Goal: Task Accomplishment & Management: Manage account settings

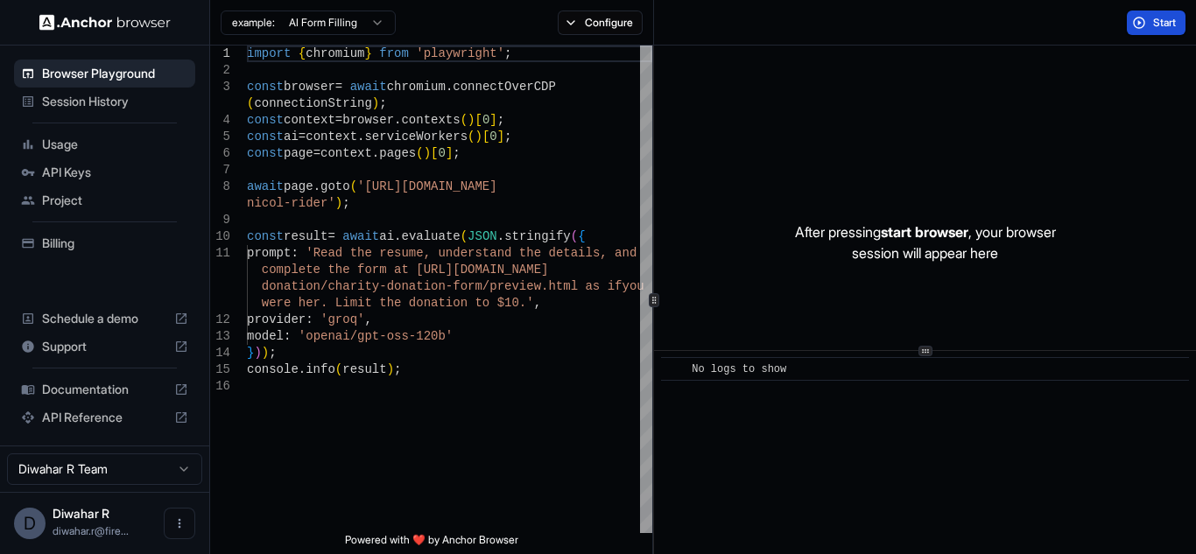
click at [1150, 30] on button "Start" at bounding box center [1155, 23] width 59 height 25
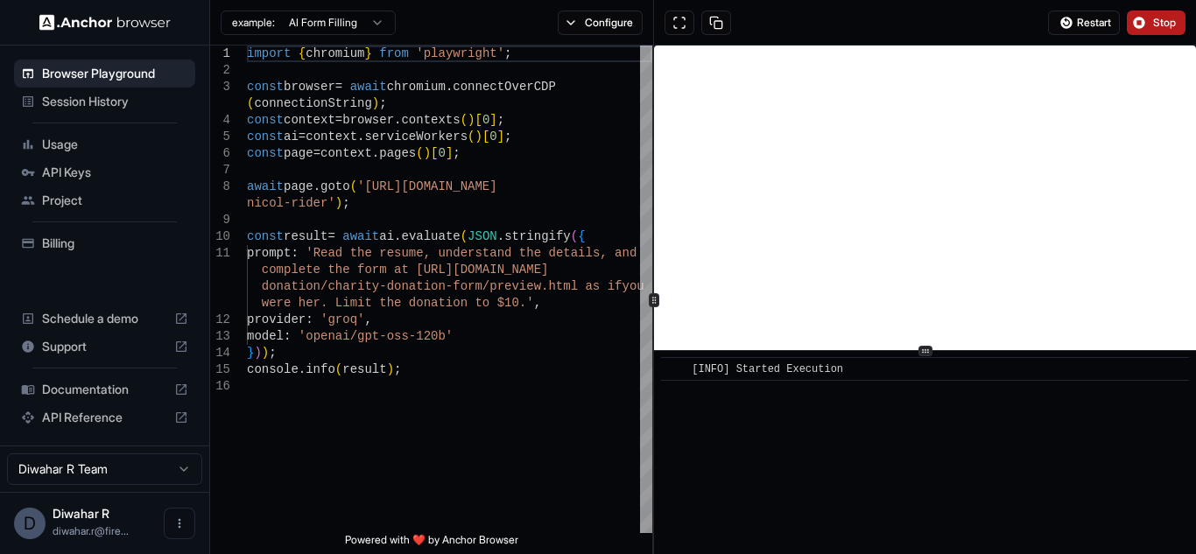
scroll to position [10, 0]
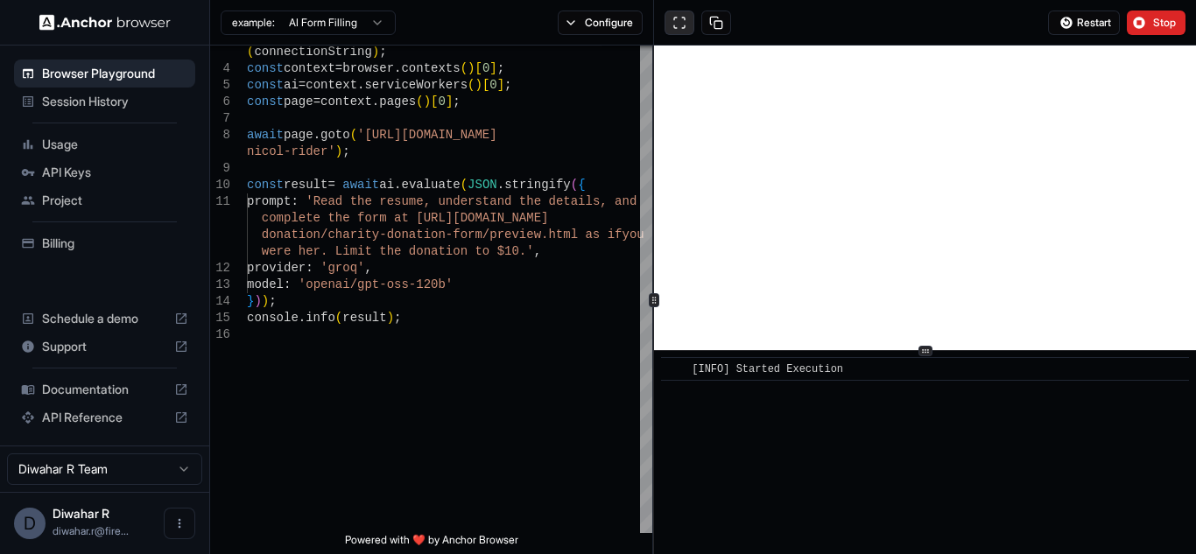
click at [683, 25] on button at bounding box center [679, 23] width 30 height 25
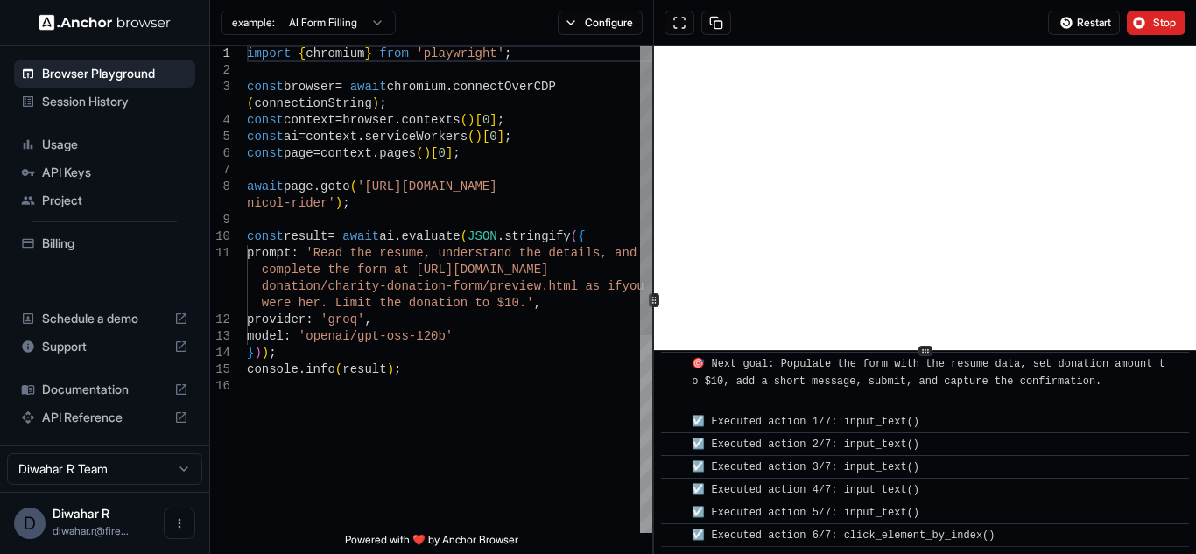
scroll to position [739, 0]
click at [584, 28] on button "Configure" at bounding box center [600, 23] width 85 height 25
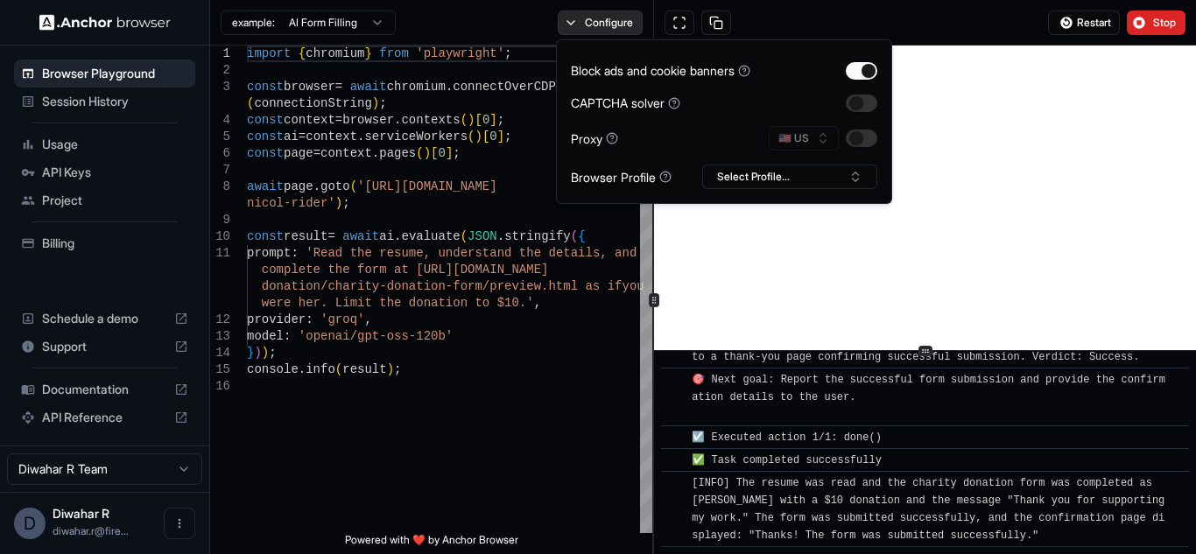
scroll to position [1178, 0]
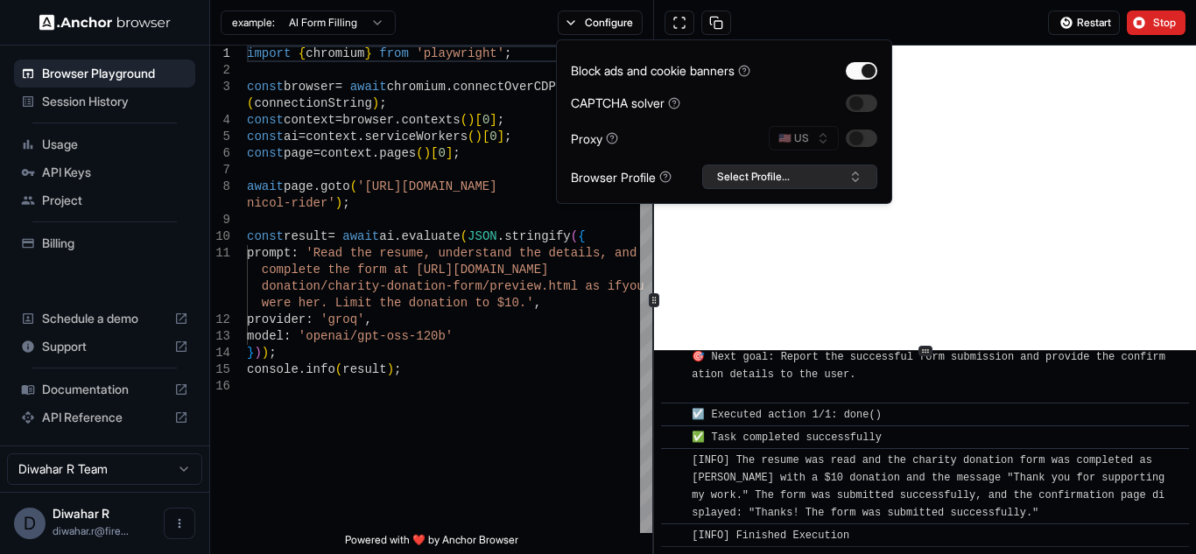
click at [801, 172] on button "Select Profile..." at bounding box center [789, 177] width 175 height 25
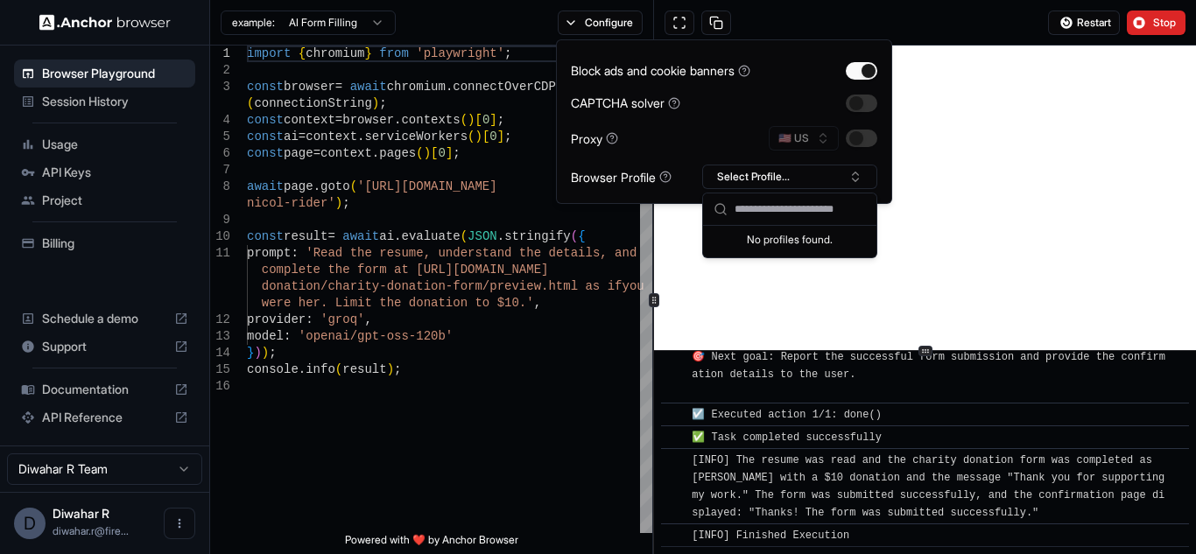
click at [825, 144] on div "🇺🇸 US" at bounding box center [822, 138] width 109 height 25
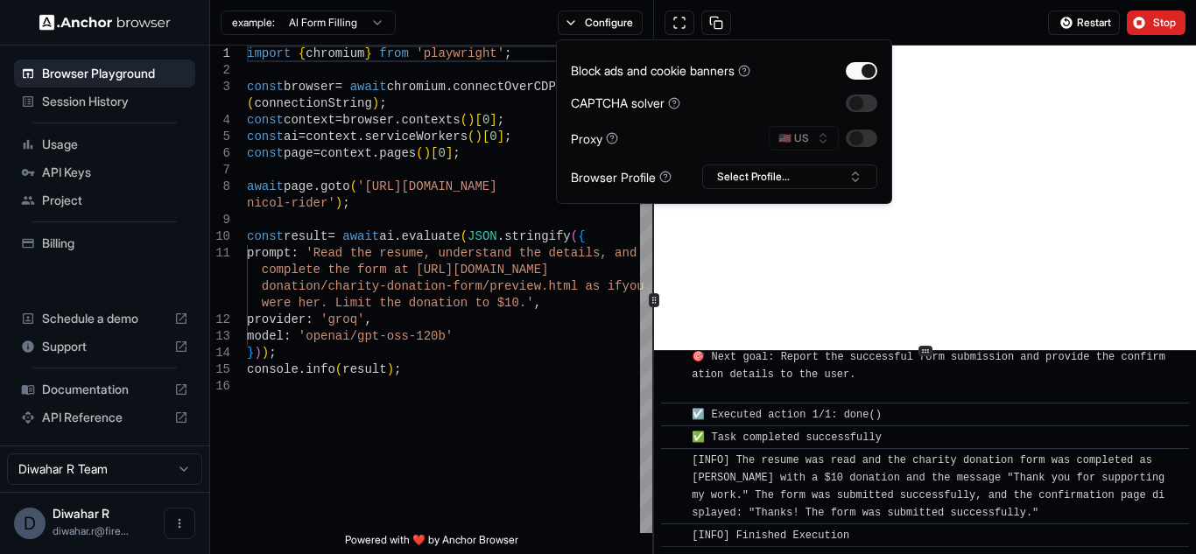
click at [860, 99] on button "button" at bounding box center [862, 104] width 32 height 18
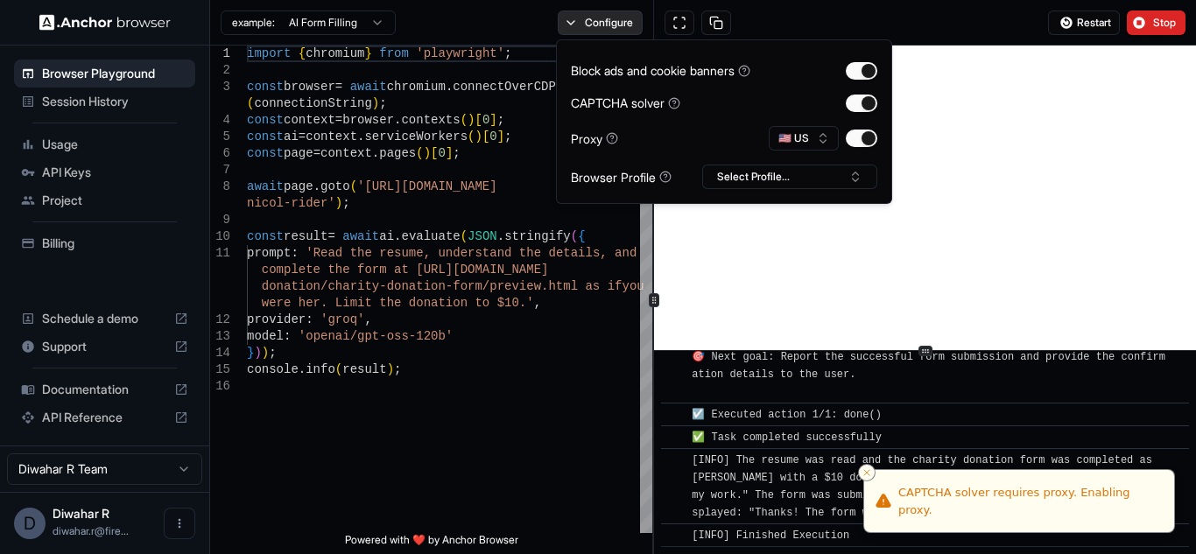
click at [570, 18] on button "Configure" at bounding box center [600, 23] width 85 height 25
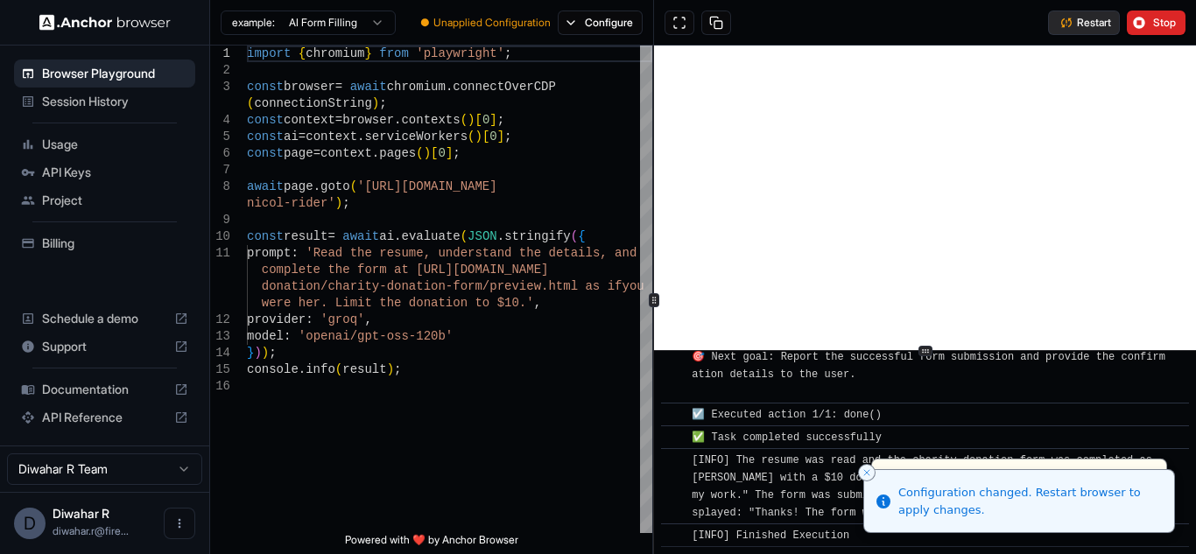
click at [1100, 18] on span "Restart" at bounding box center [1094, 23] width 34 height 14
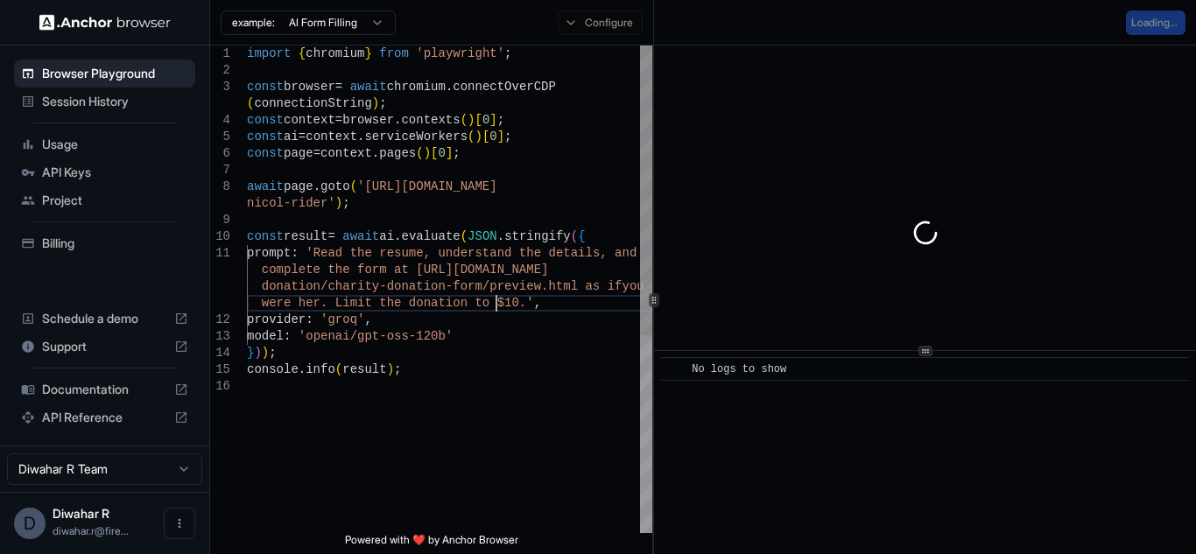
scroll to position [0, 0]
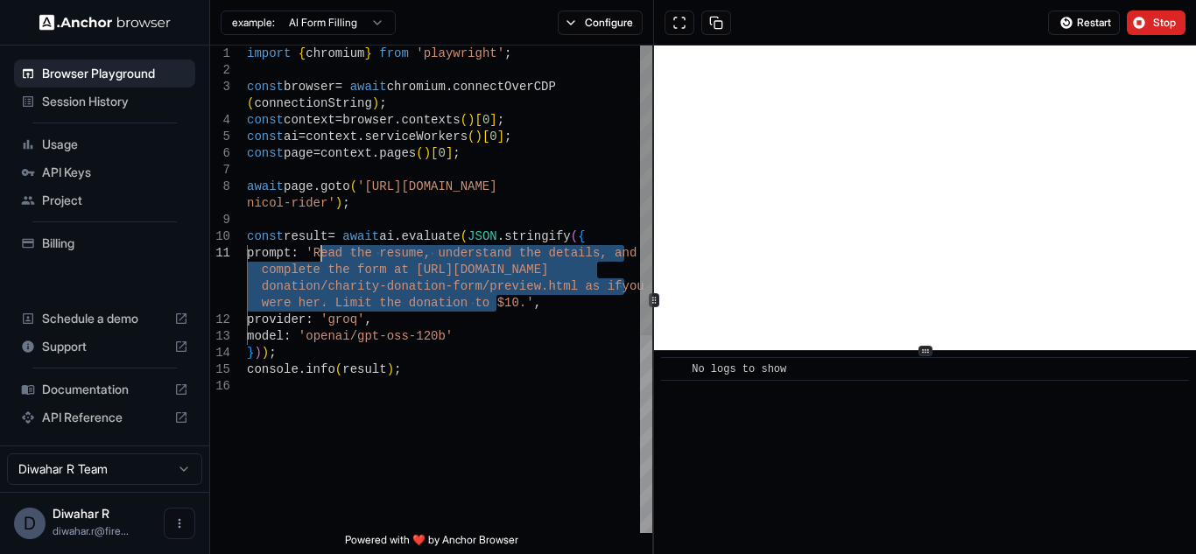
drag, startPoint x: 499, startPoint y: 306, endPoint x: 319, endPoint y: 256, distance: 187.3
click at [319, 256] on div "console . info ( result ) ; prompt : 'Read the resume, understand the details, …" at bounding box center [449, 456] width 405 height 820
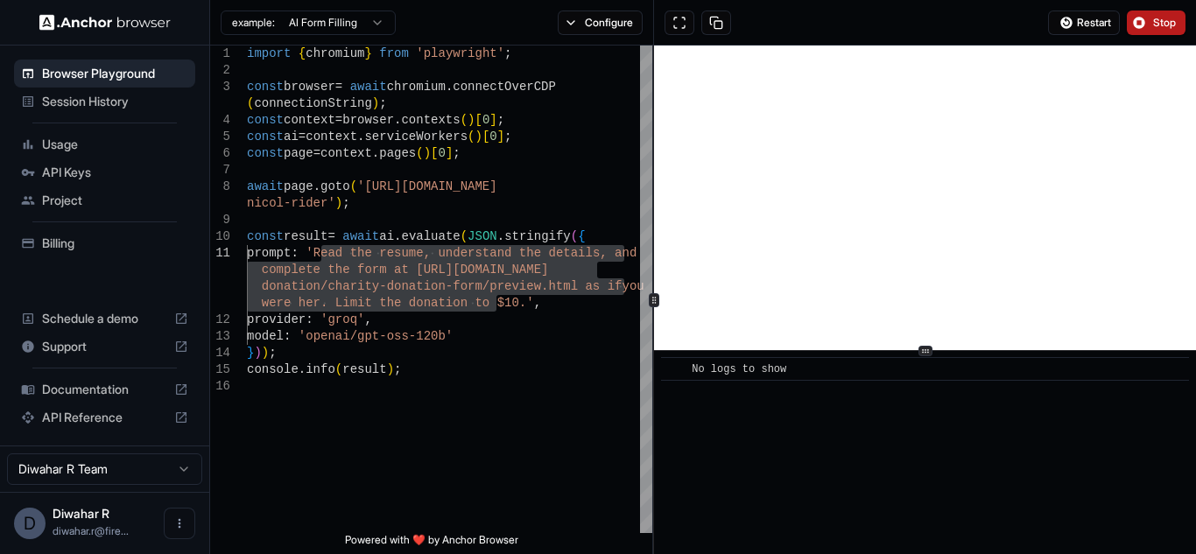
click at [1154, 26] on span "Stop" at bounding box center [1165, 23] width 25 height 14
click at [542, 312] on div "console . info ( result ) ; prompt : 'Read the resume, understand the details, …" at bounding box center [449, 456] width 405 height 820
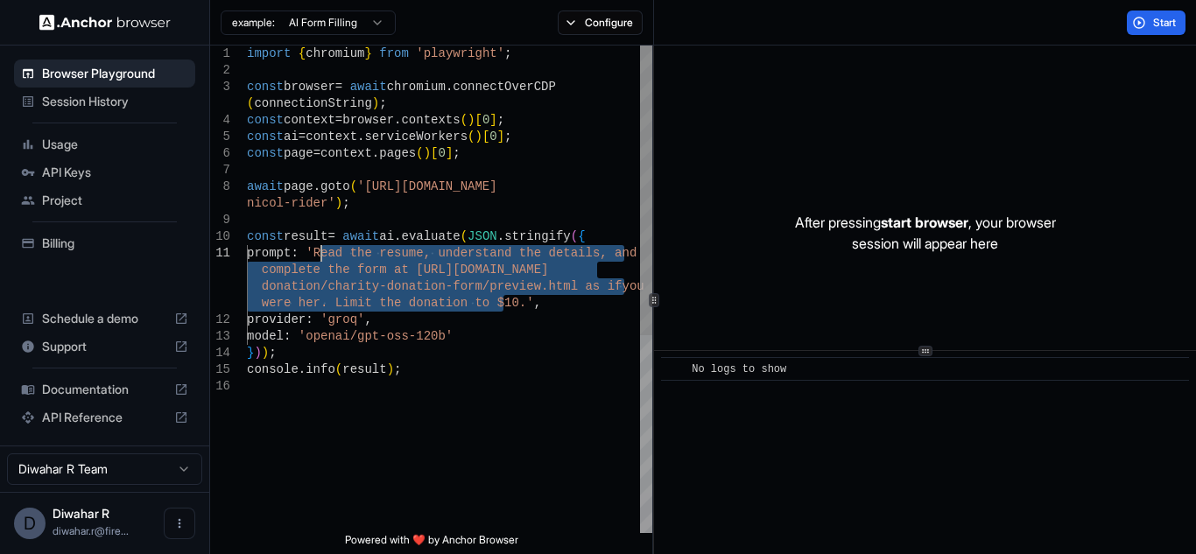
drag, startPoint x: 500, startPoint y: 305, endPoint x: 322, endPoint y: 256, distance: 184.6
click at [322, 256] on div "console . info ( result ) ; prompt : 'Read the resume, understand the details, …" at bounding box center [449, 456] width 405 height 820
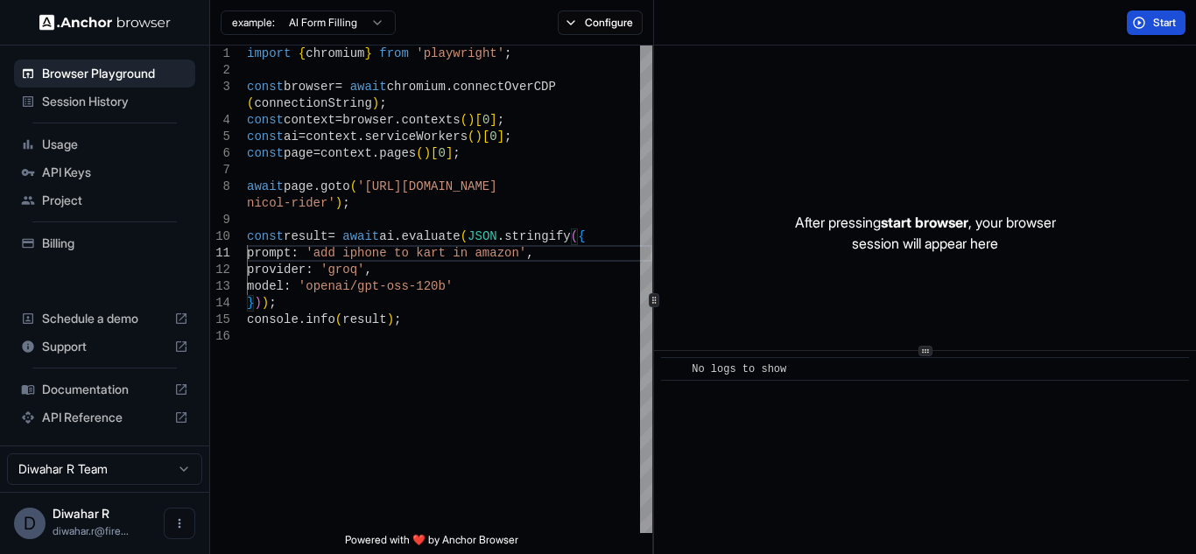
type textarea "**********"
click at [1153, 18] on span "Start" at bounding box center [1165, 23] width 25 height 14
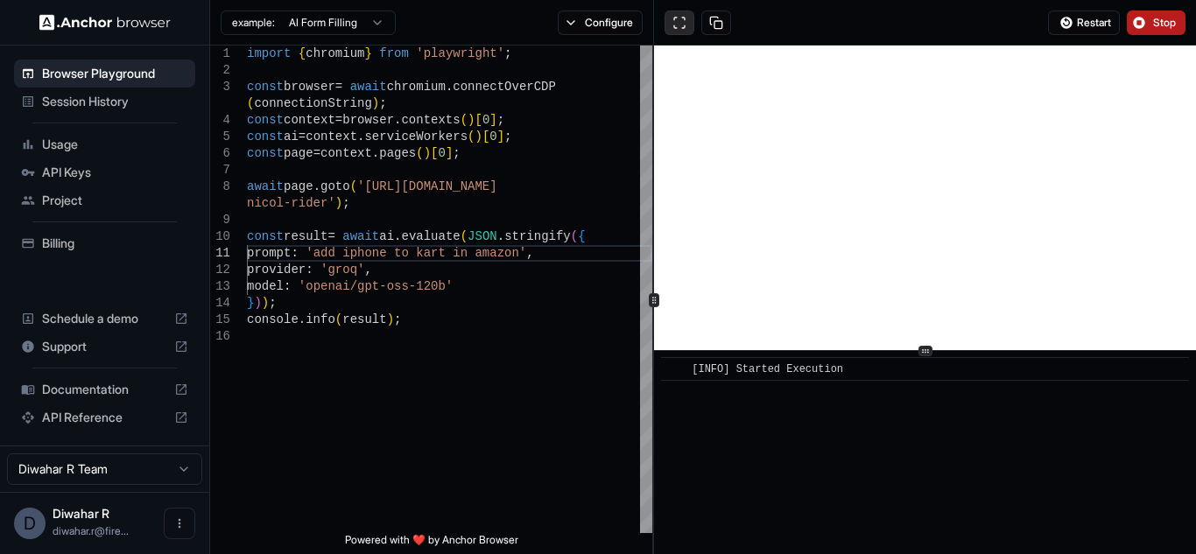
click at [690, 16] on button at bounding box center [679, 23] width 30 height 25
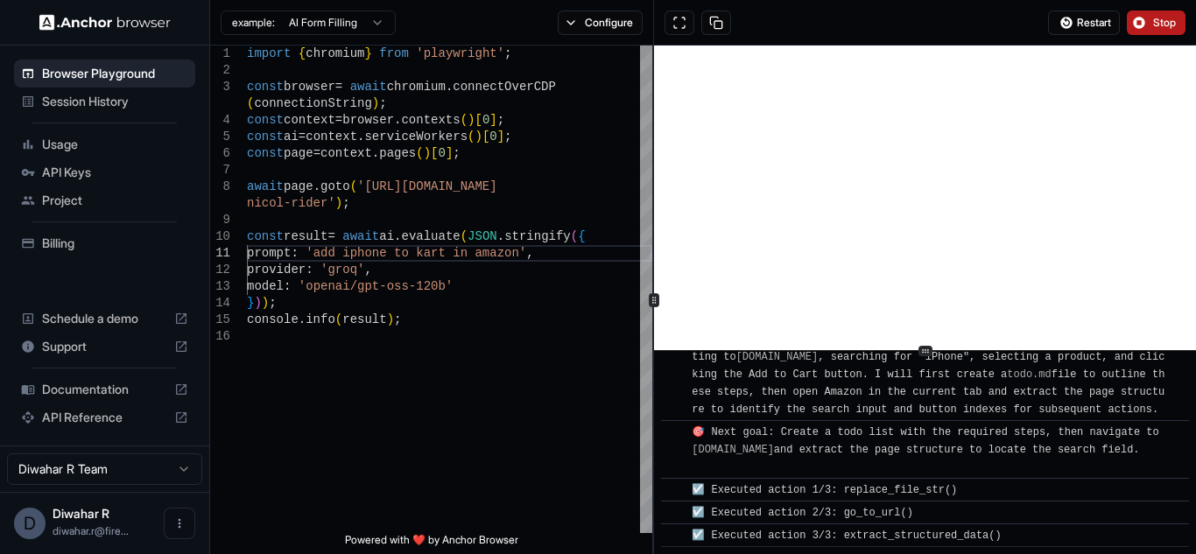
scroll to position [319, 0]
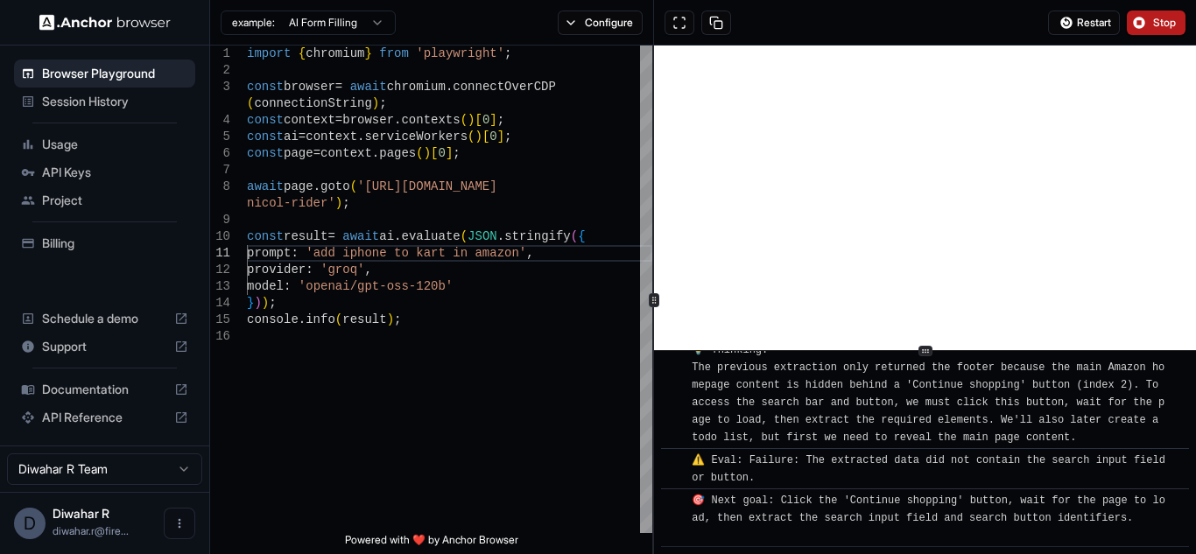
click at [888, 481] on div "⚠️ Eval: Failure: The extracted data did not contain the search input field or …" at bounding box center [930, 469] width 478 height 35
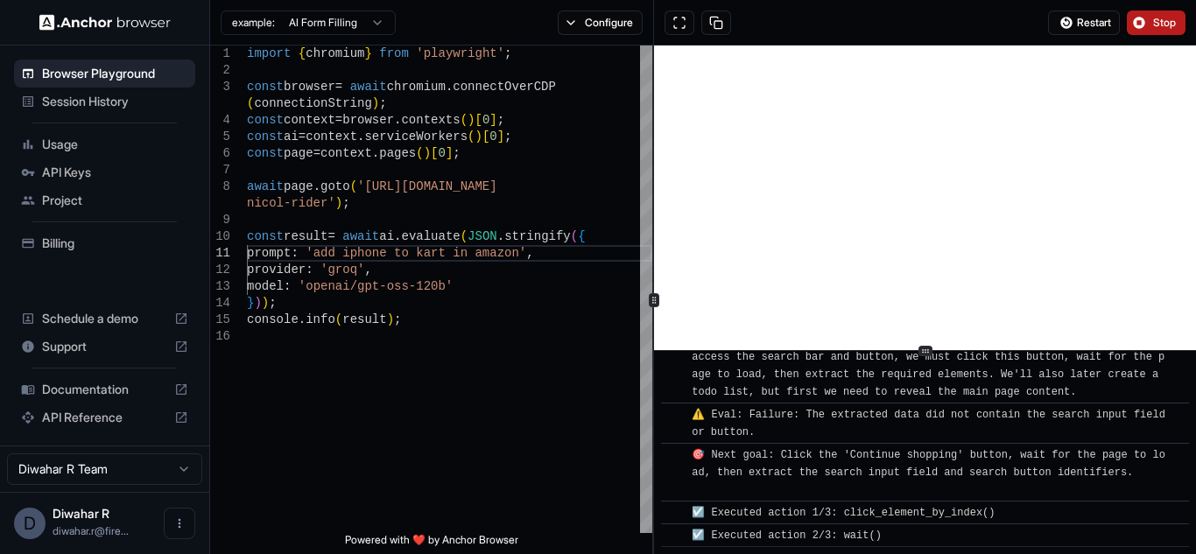
scroll to position [387, 0]
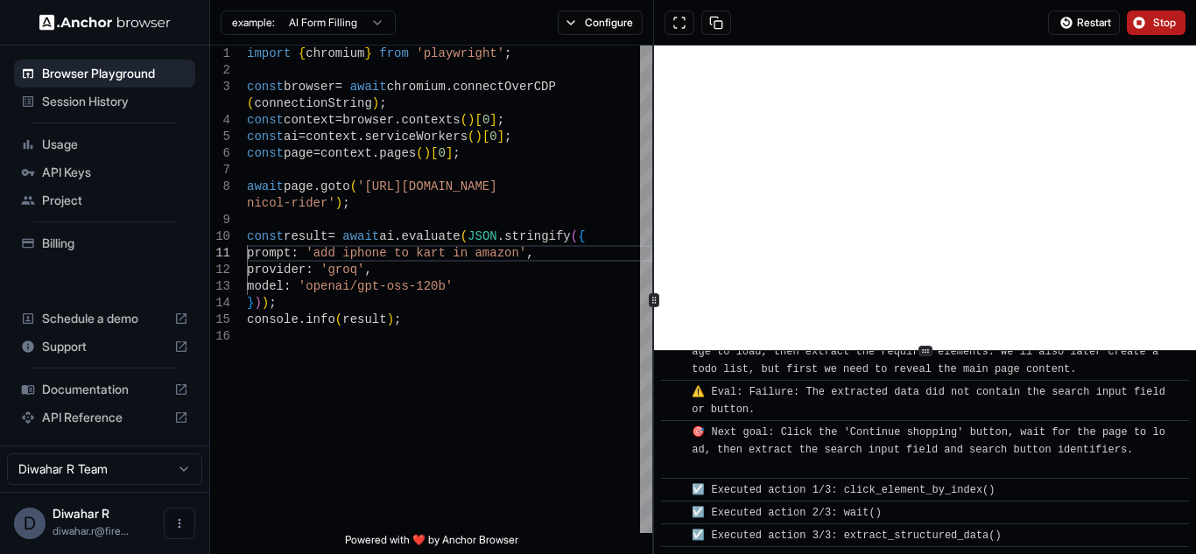
click at [888, 531] on span "☑️ Executed action 3/3: extract_structured_data()" at bounding box center [845, 536] width 309 height 12
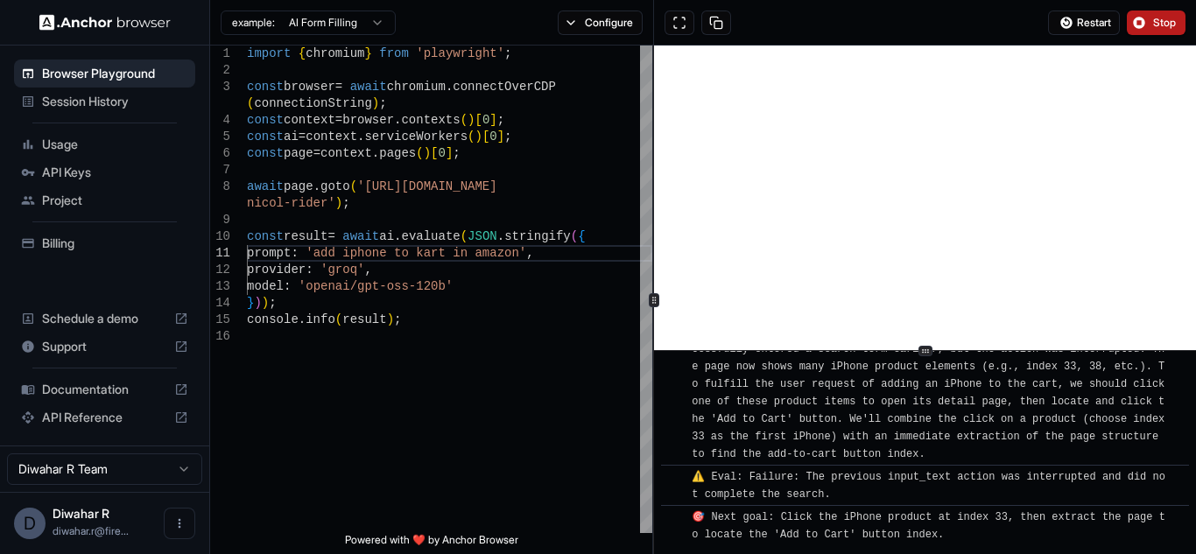
scroll to position [959, 0]
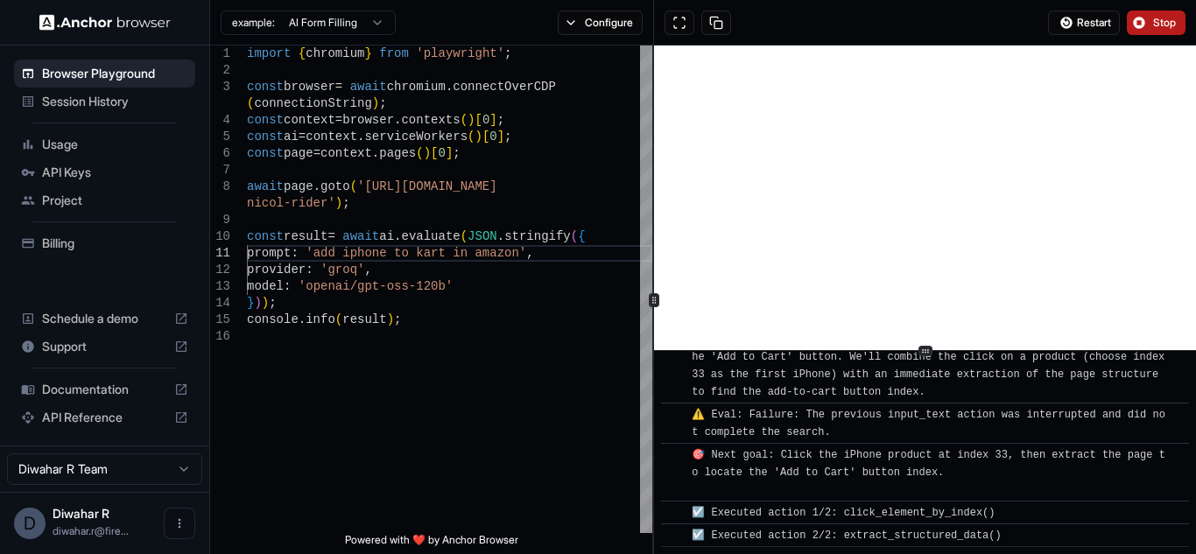
click at [106, 415] on span "API Reference" at bounding box center [104, 418] width 125 height 18
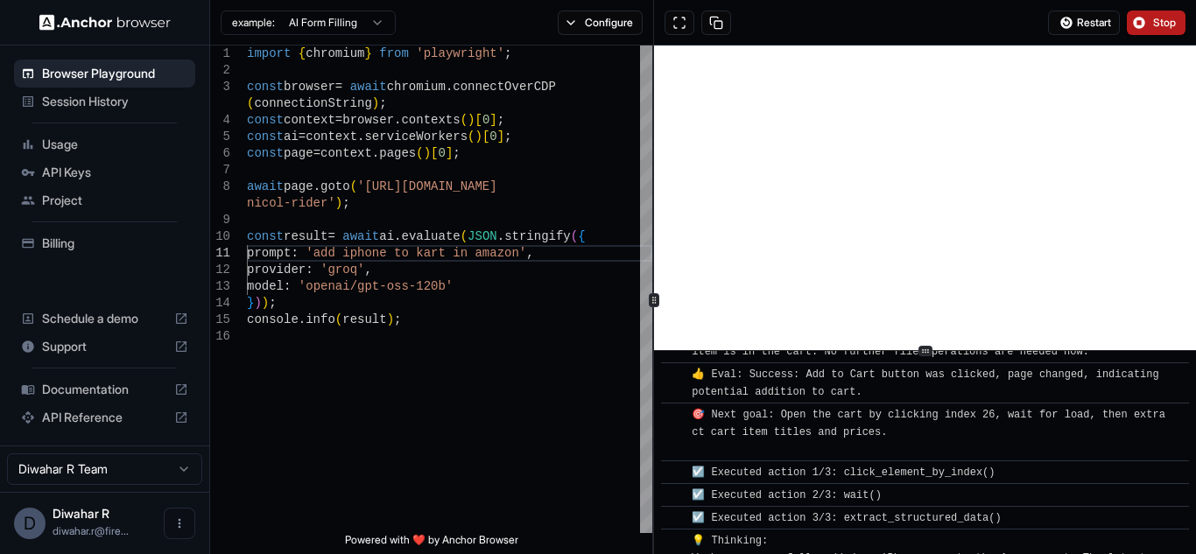
scroll to position [1761, 0]
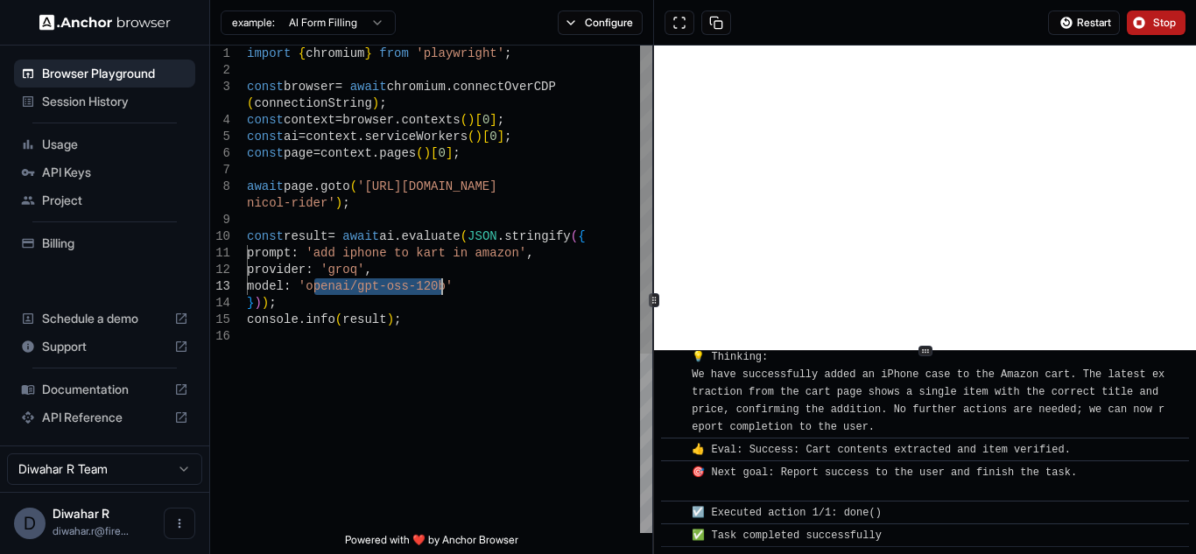
drag, startPoint x: 314, startPoint y: 287, endPoint x: 440, endPoint y: 291, distance: 126.1
click at [440, 291] on div "console . info ( result ) ; provider : 'groq' , model : 'openai/gpt-oss-120b' }…" at bounding box center [449, 431] width 405 height 770
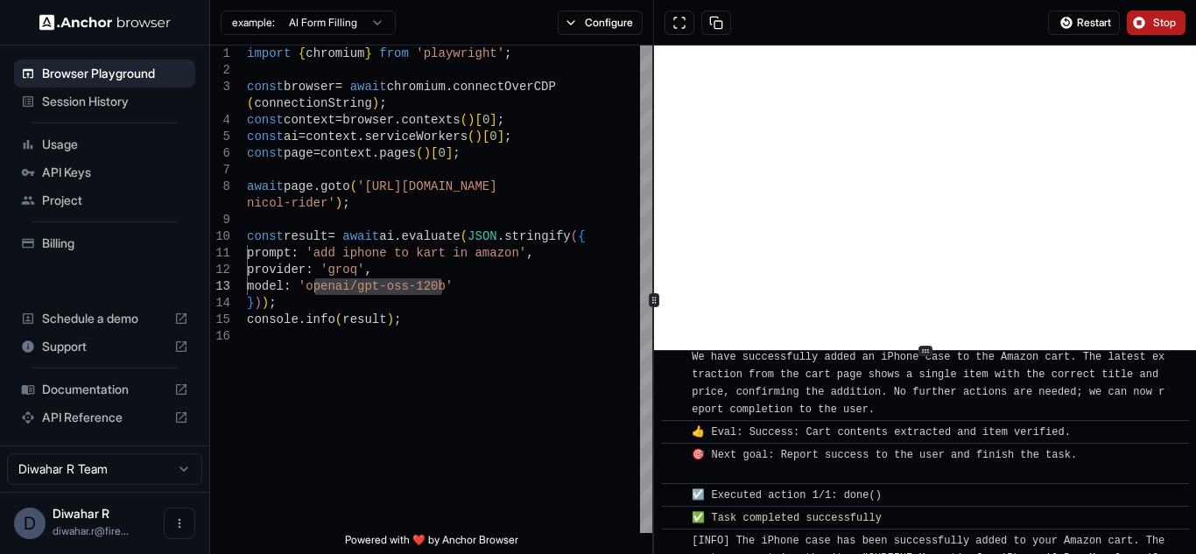
scroll to position [1859, 0]
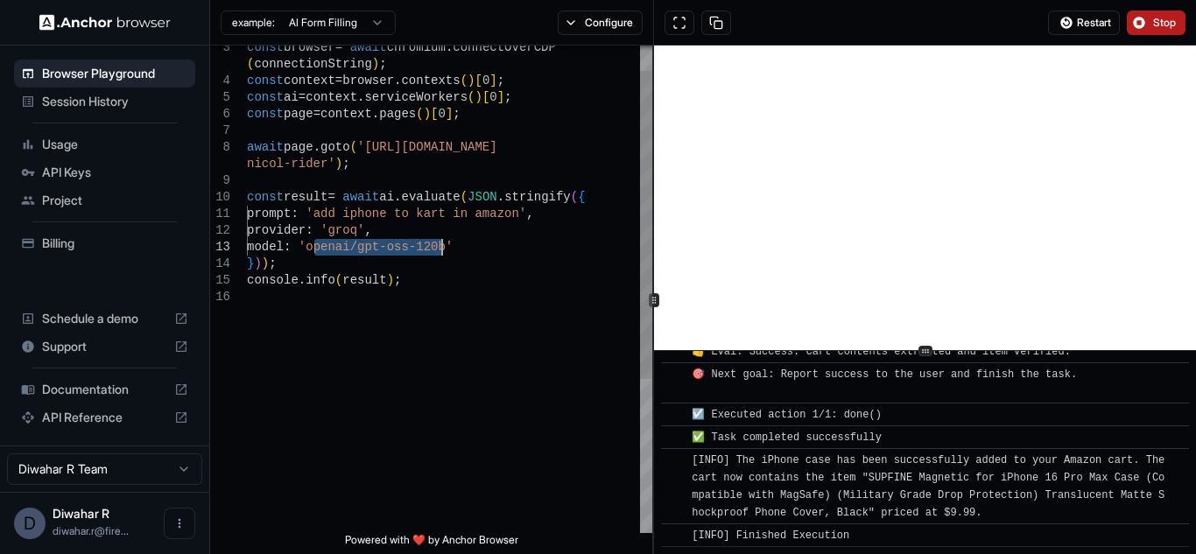
click at [467, 345] on div "console . info ( result ) ; provider : 'groq' , model : 'openai/gpt-oss-120b' }…" at bounding box center [449, 391] width 405 height 770
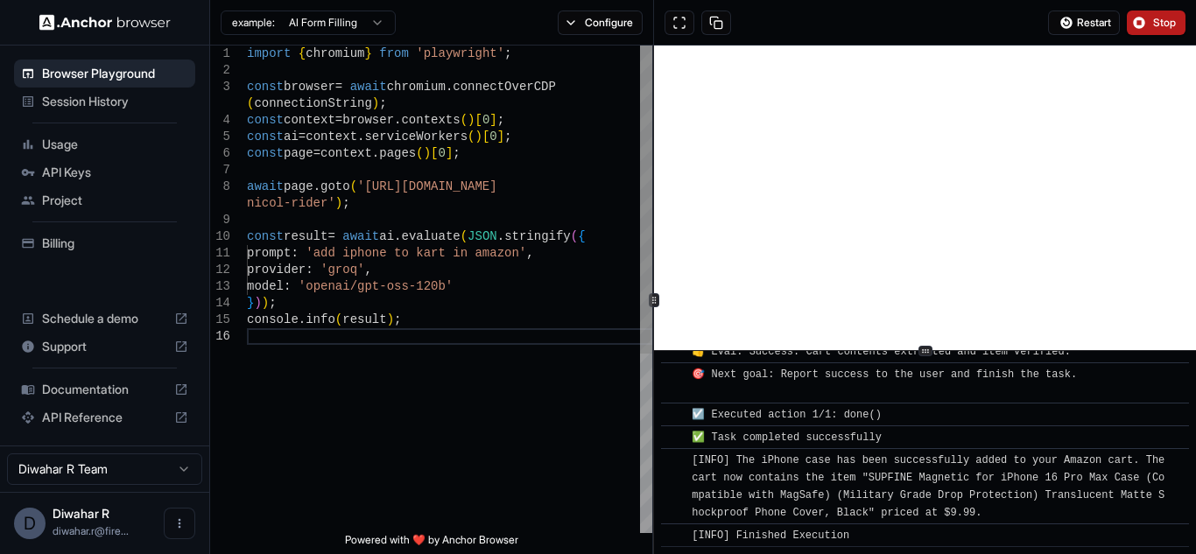
click at [396, 235] on div "console . info ( result ) ; provider : 'groq' , model : 'openai/gpt-oss-120b' }…" at bounding box center [449, 431] width 405 height 770
click at [436, 236] on div "console . info ( result ) ; provider : 'groq' , model : 'openai/gpt-oss-120b' }…" at bounding box center [449, 431] width 405 height 770
click at [78, 177] on span "API Keys" at bounding box center [115, 173] width 146 height 18
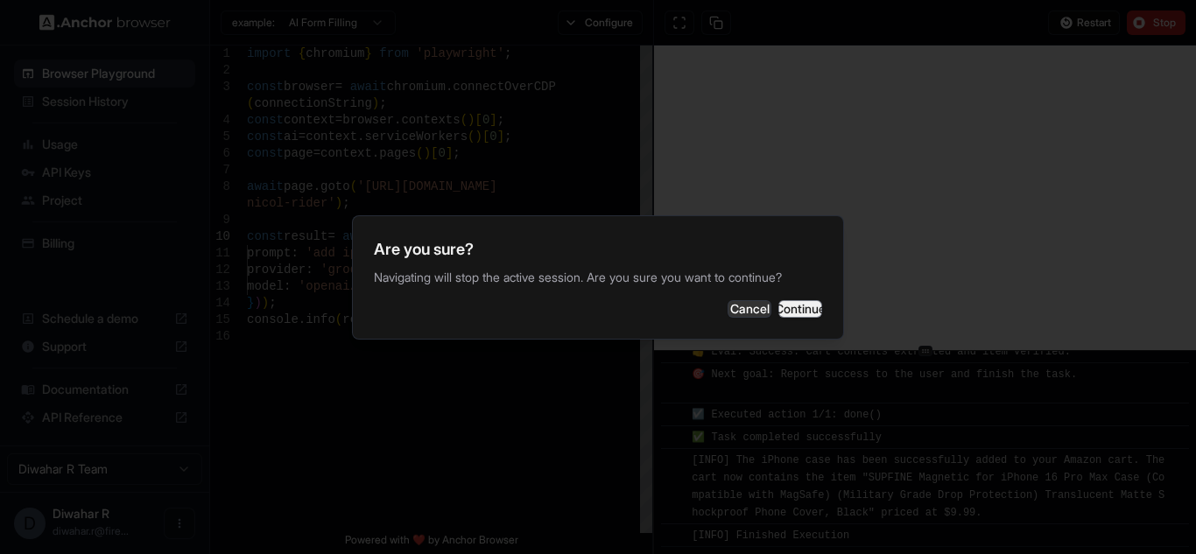
click at [789, 306] on button "Continue" at bounding box center [800, 309] width 44 height 18
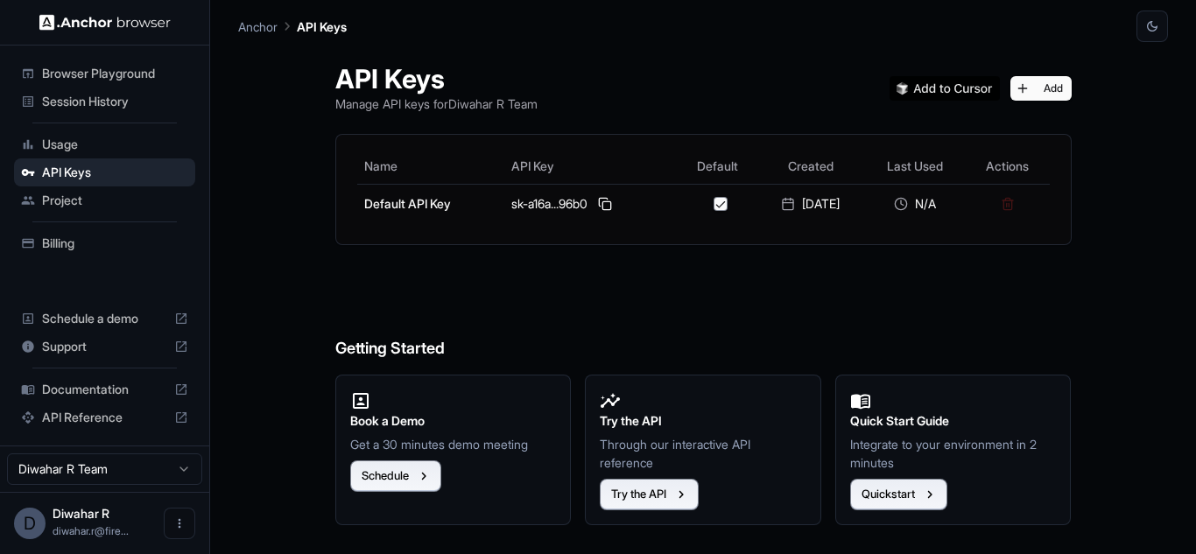
click at [108, 80] on span "Browser Playground" at bounding box center [115, 74] width 146 height 18
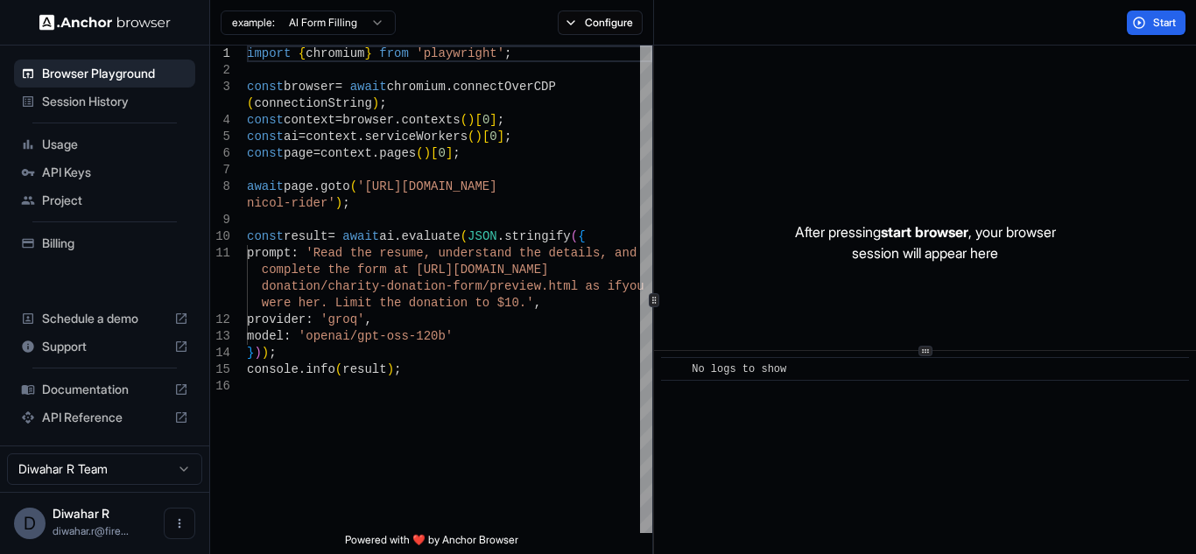
click at [90, 98] on span "Session History" at bounding box center [115, 102] width 146 height 18
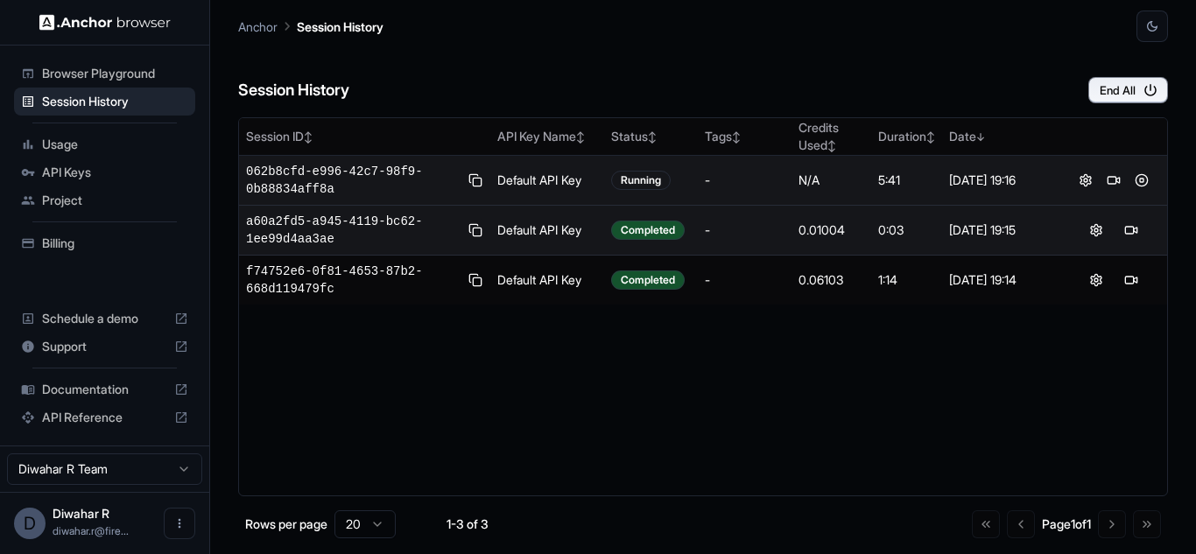
click at [545, 186] on td "Default API Key" at bounding box center [547, 181] width 114 height 50
click at [347, 167] on span "062b8cfd-e996-42c7-98f9-0b88834aff8a" at bounding box center [353, 180] width 214 height 35
click at [281, 176] on span "062b8cfd-e996-42c7-98f9-0b88834aff8a" at bounding box center [353, 180] width 214 height 35
click at [1091, 179] on button at bounding box center [1085, 180] width 21 height 21
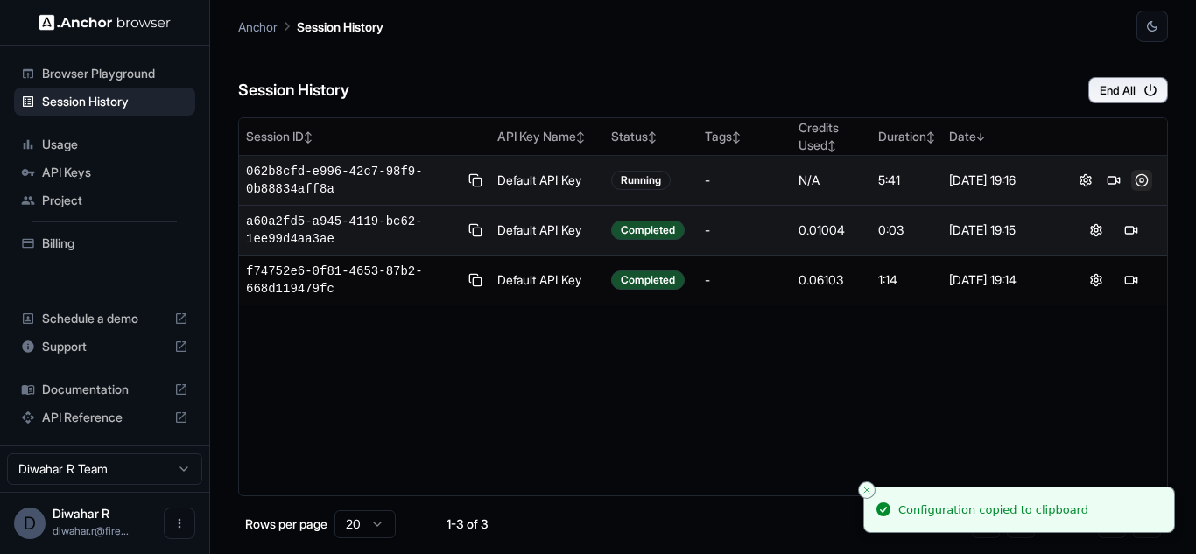
click at [1144, 172] on button at bounding box center [1141, 180] width 21 height 21
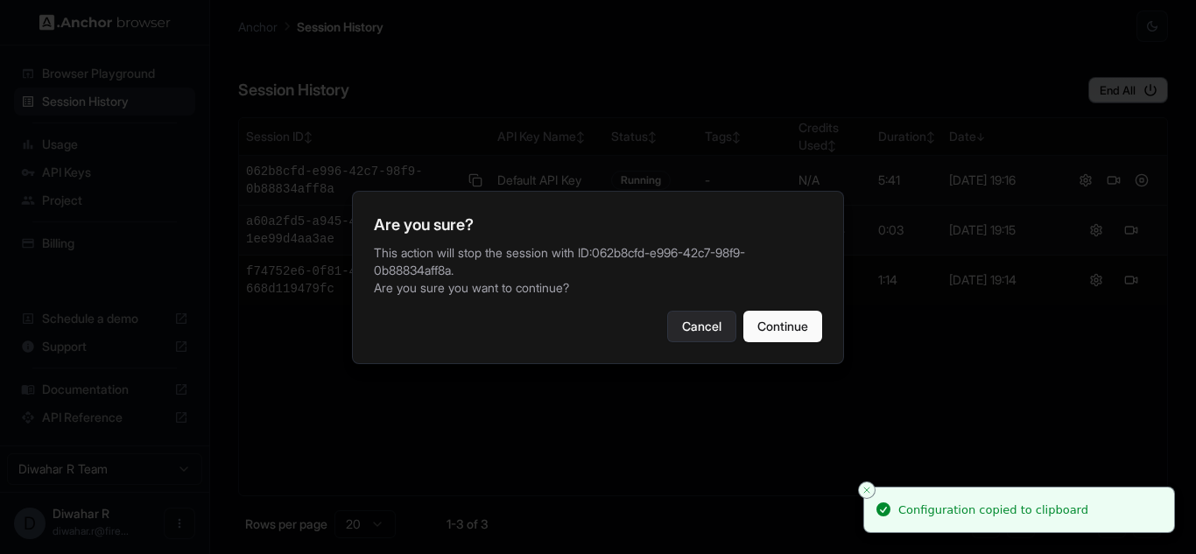
click at [698, 326] on button "Cancel" at bounding box center [701, 327] width 69 height 32
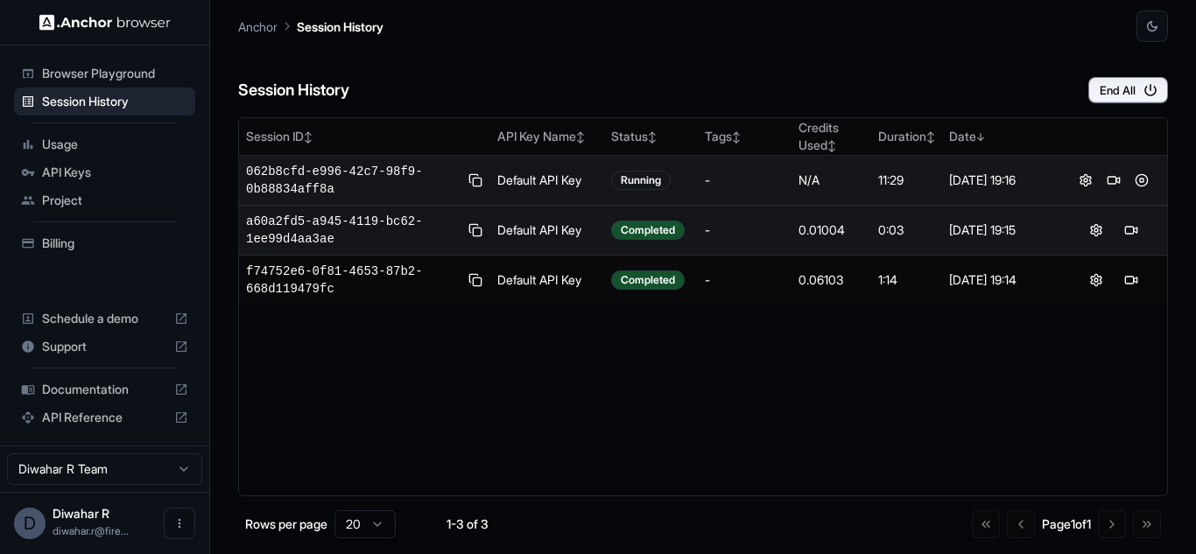
click at [92, 174] on span "API Keys" at bounding box center [115, 173] width 146 height 18
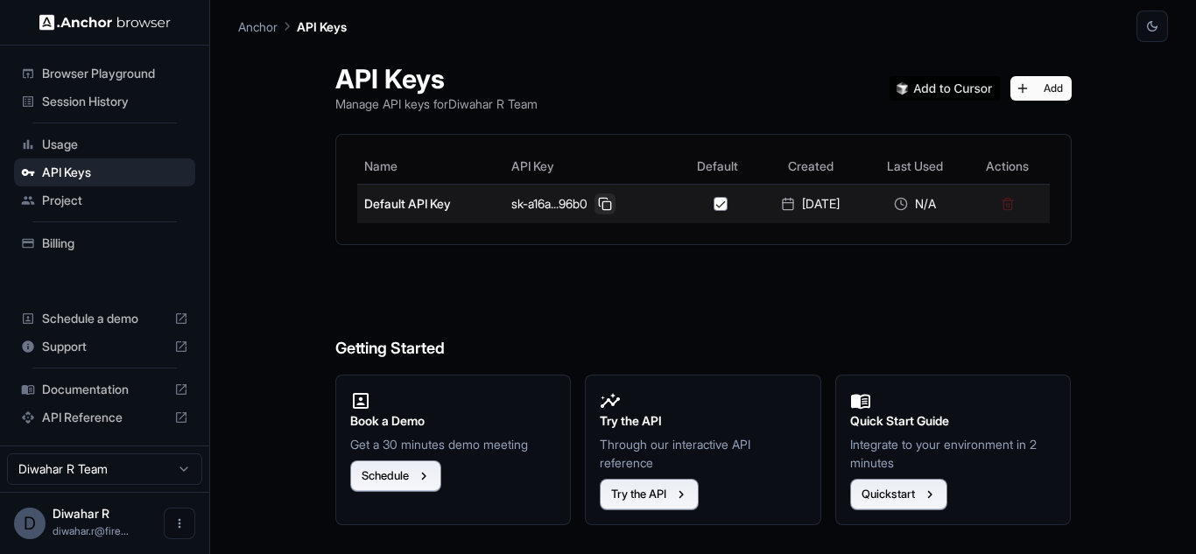
click at [598, 204] on button at bounding box center [604, 203] width 21 height 21
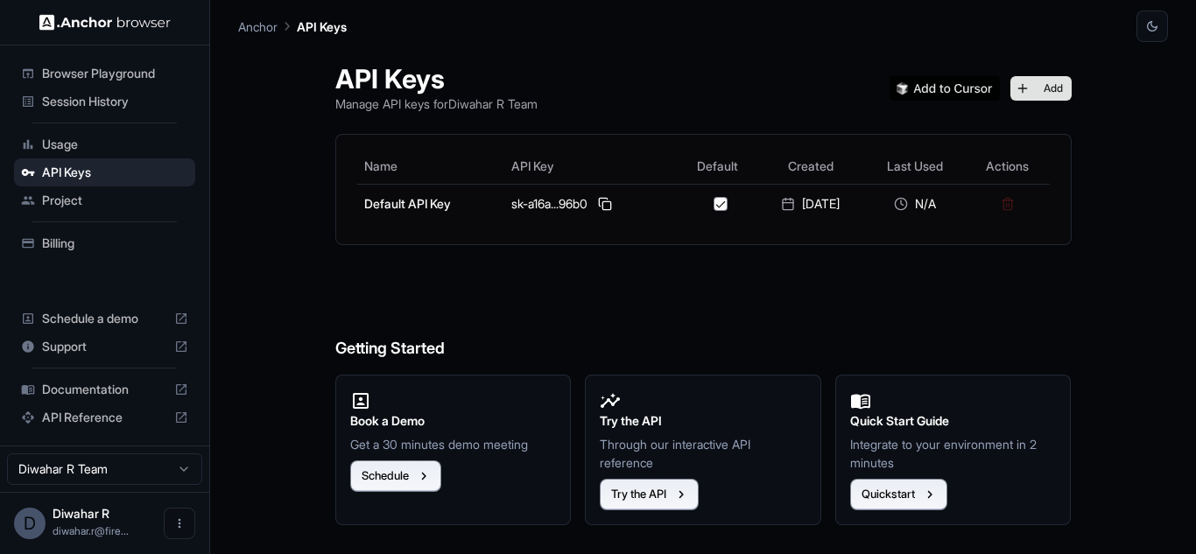
click at [1054, 86] on button "Add" at bounding box center [1040, 88] width 61 height 25
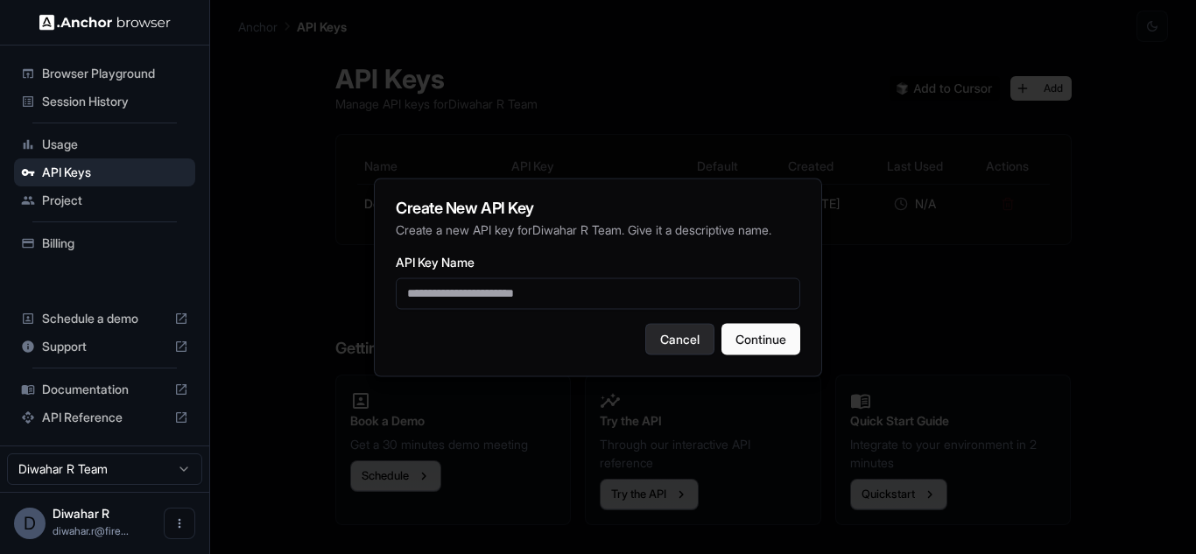
click at [660, 339] on button "Cancel" at bounding box center [679, 339] width 69 height 32
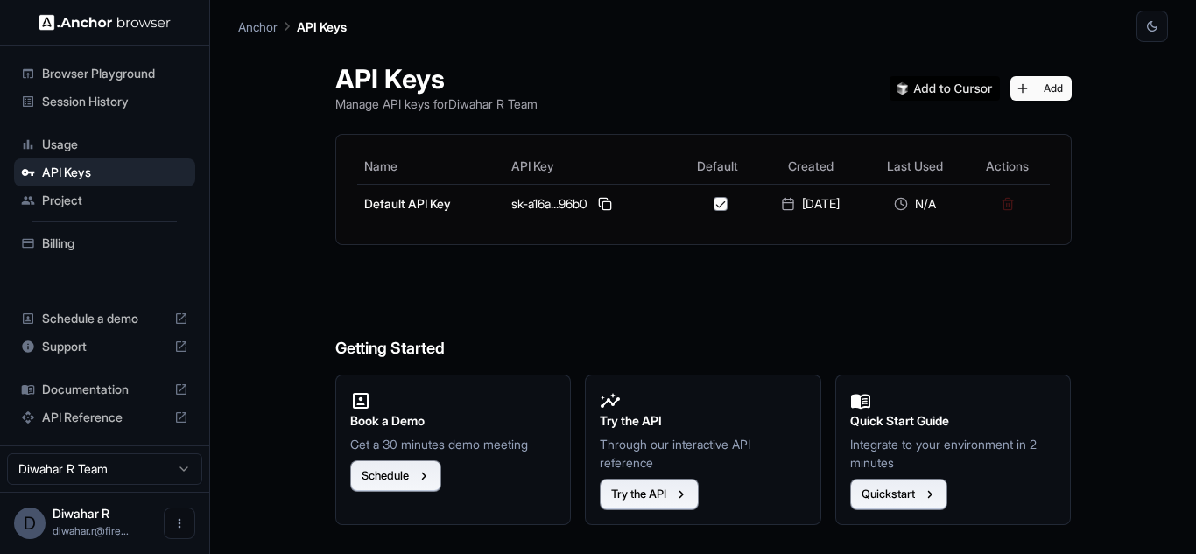
click at [952, 90] on img at bounding box center [944, 88] width 110 height 25
click at [978, 81] on img at bounding box center [944, 88] width 110 height 25
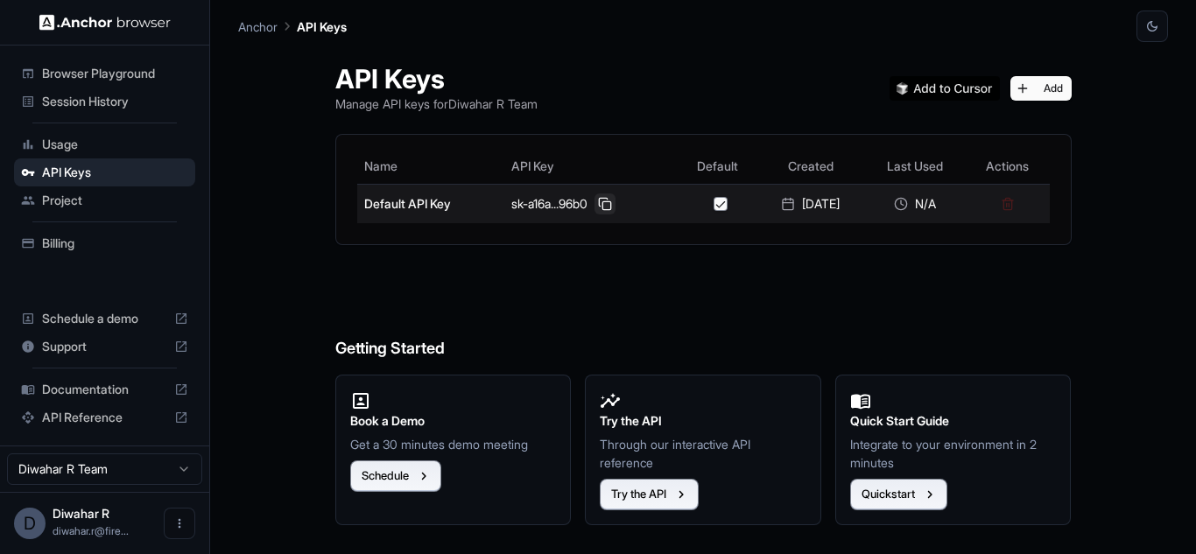
click at [594, 207] on button at bounding box center [604, 203] width 21 height 21
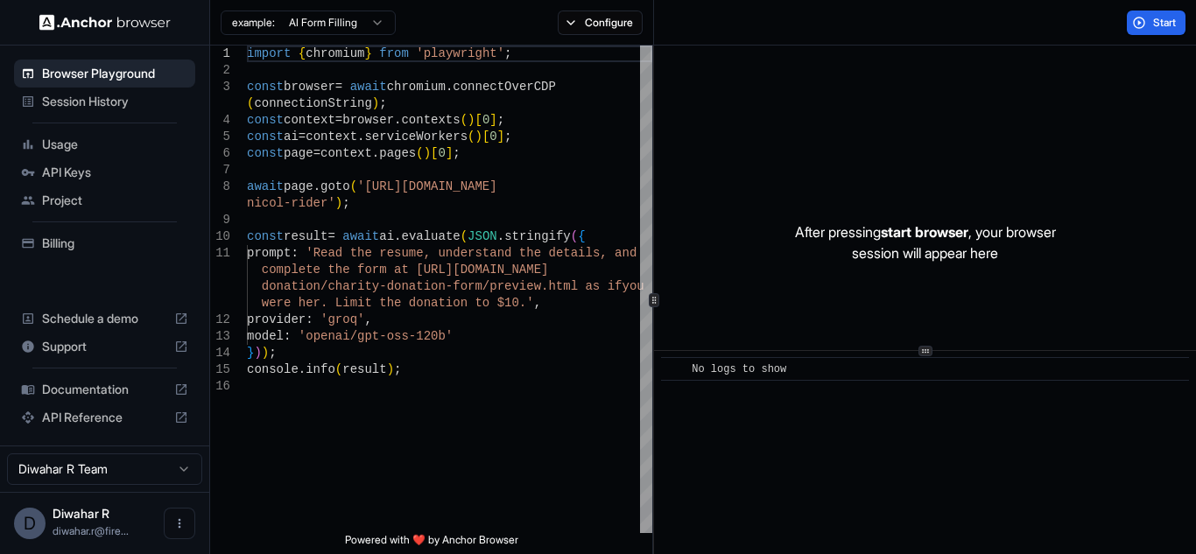
click at [84, 139] on span "Usage" at bounding box center [115, 145] width 146 height 18
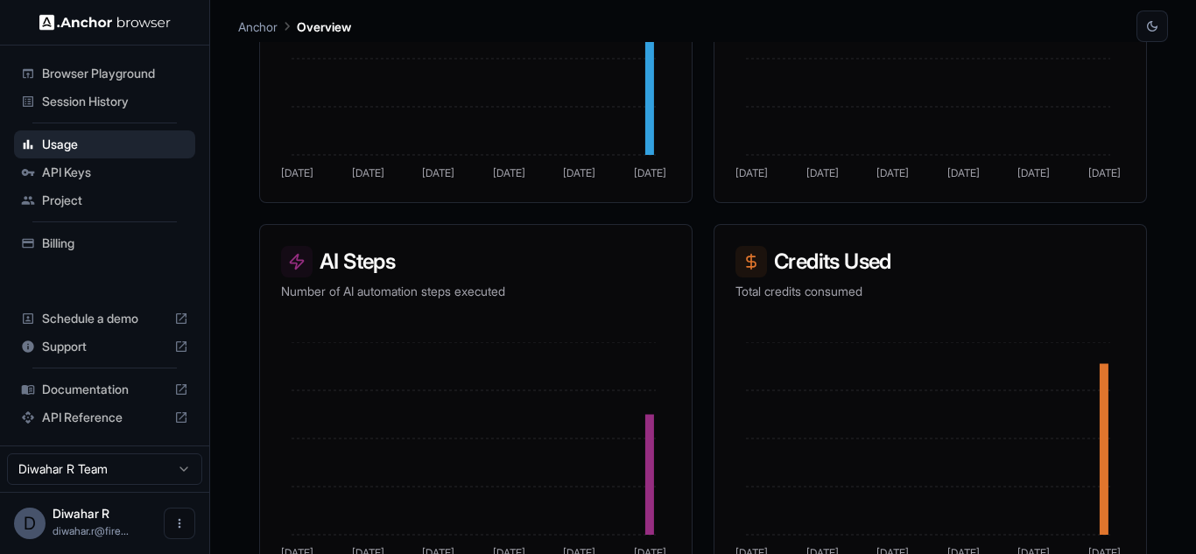
scroll to position [527, 0]
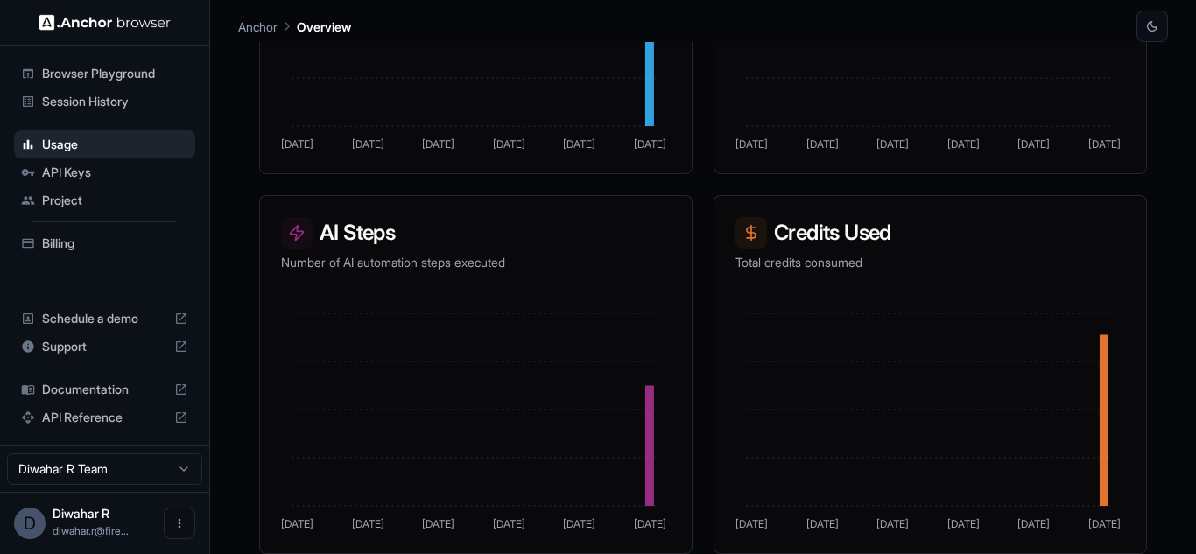
click at [102, 165] on span "API Keys" at bounding box center [115, 173] width 146 height 18
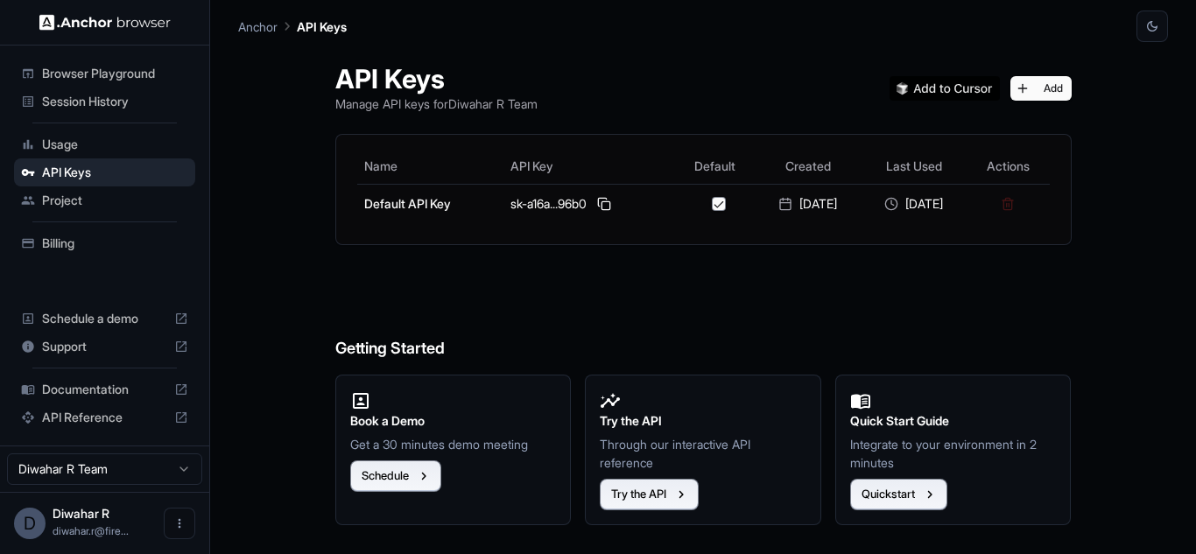
click at [102, 196] on span "Project" at bounding box center [115, 201] width 146 height 18
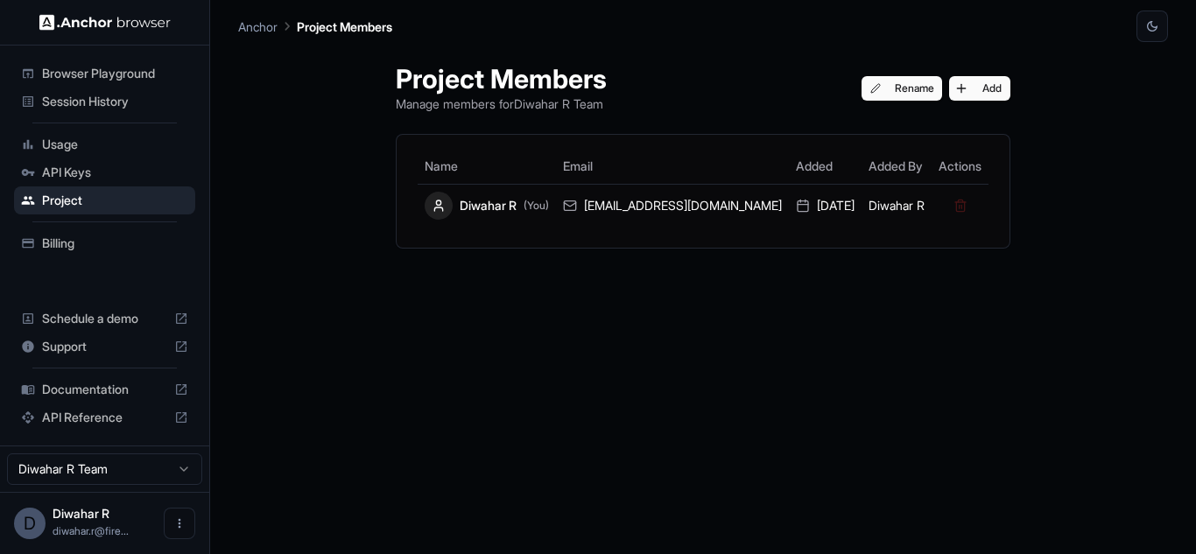
click at [104, 235] on span "Billing" at bounding box center [115, 244] width 146 height 18
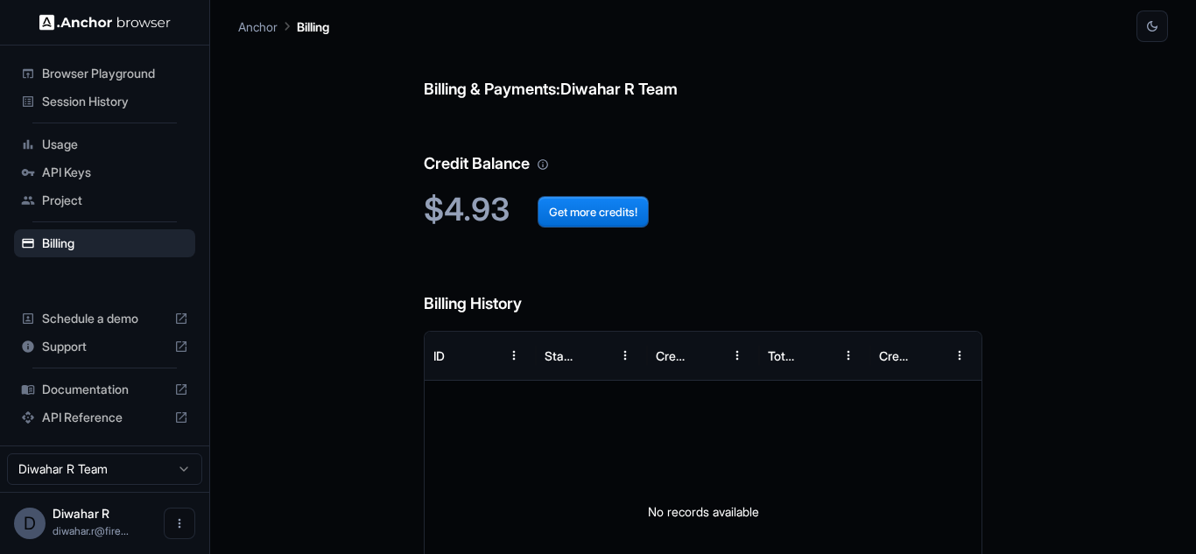
click at [108, 325] on span "Schedule a demo" at bounding box center [104, 319] width 125 height 18
click at [83, 350] on span "Support" at bounding box center [104, 347] width 125 height 18
